Goal: Complete application form

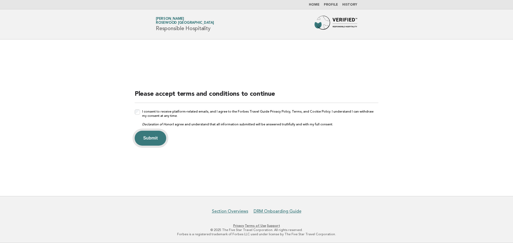
click at [146, 137] on button "Submit" at bounding box center [151, 138] width 32 height 15
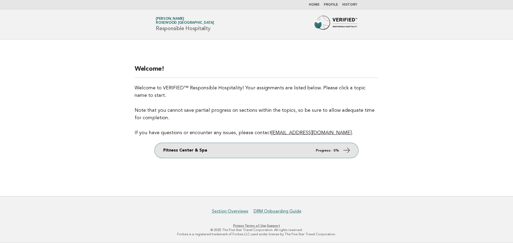
click at [225, 151] on link "Fitness Center & Spa Progress: 0%" at bounding box center [257, 150] width 204 height 15
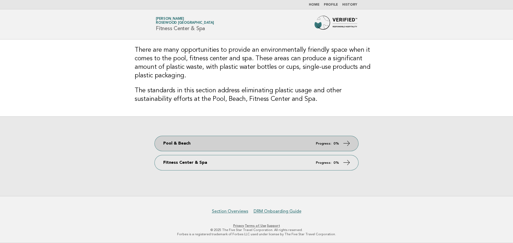
click at [181, 147] on link "Pool & Beach Progress: 0%" at bounding box center [257, 143] width 204 height 15
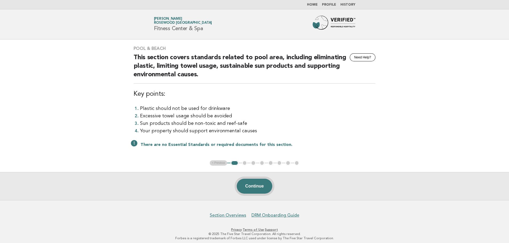
click at [254, 185] on button "Continue" at bounding box center [255, 186] width 36 height 15
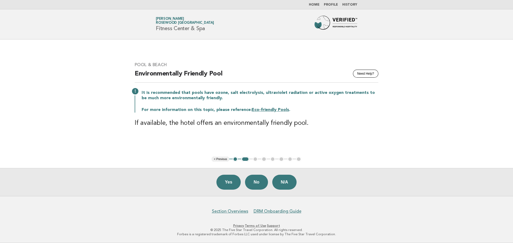
click at [254, 182] on button "No" at bounding box center [256, 182] width 23 height 15
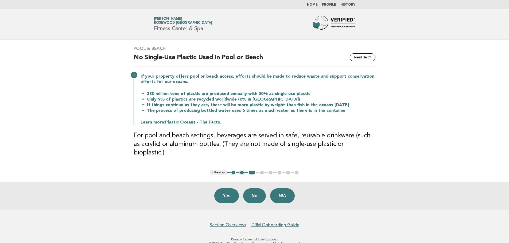
click at [214, 170] on button "< Previous" at bounding box center [218, 172] width 17 height 5
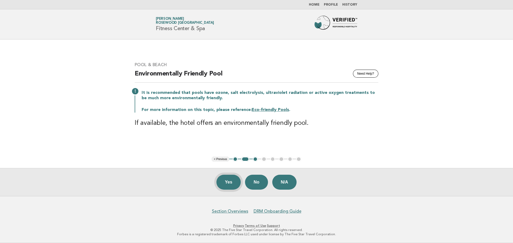
click at [227, 184] on button "Yes" at bounding box center [228, 182] width 25 height 15
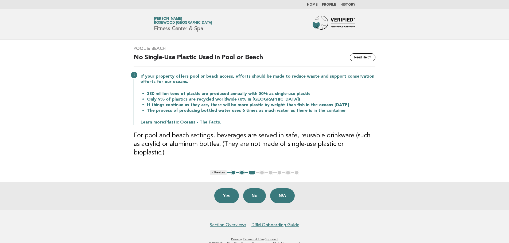
click at [222, 170] on button "< Previous" at bounding box center [218, 172] width 17 height 5
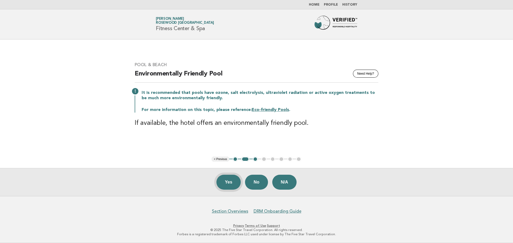
click at [232, 185] on button "Yes" at bounding box center [228, 182] width 25 height 15
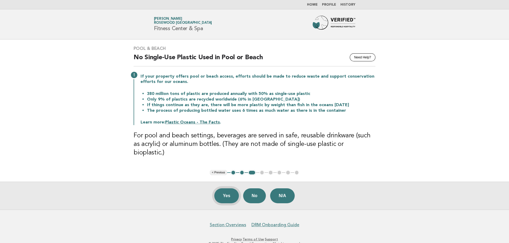
click at [226, 189] on button "Yes" at bounding box center [226, 196] width 25 height 15
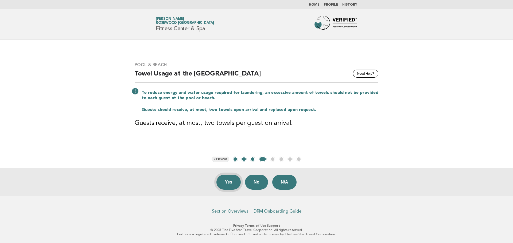
click at [232, 182] on button "Yes" at bounding box center [228, 182] width 25 height 15
